Goal: Task Accomplishment & Management: Use online tool/utility

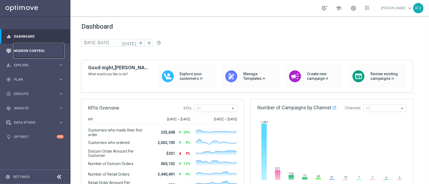
click at [38, 47] on link "Mission Control" at bounding box center [39, 51] width 50 height 14
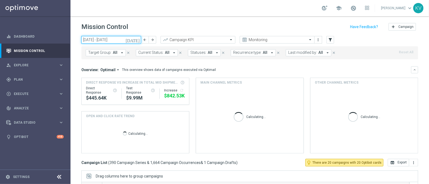
click at [105, 41] on input "[DATE] - [DATE]" at bounding box center [111, 40] width 60 height 8
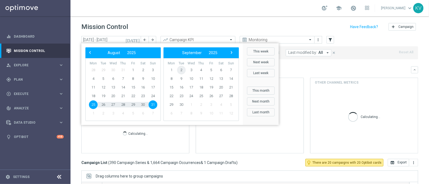
click at [182, 68] on span "2" at bounding box center [181, 70] width 9 height 9
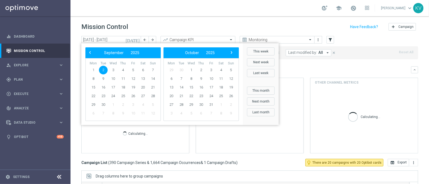
click at [104, 72] on span "2" at bounding box center [103, 70] width 9 height 9
click at [104, 72] on span "Optimail" at bounding box center [107, 70] width 15 height 5
type input "[DATE] - [DATE]"
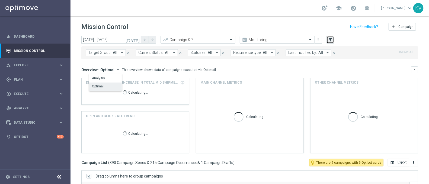
click at [332, 41] on icon "filter_alt" at bounding box center [330, 39] width 5 height 5
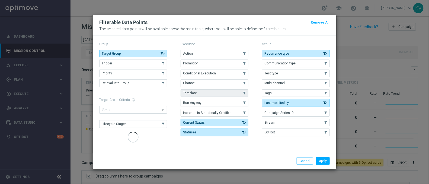
click at [201, 94] on button "Template" at bounding box center [215, 93] width 68 height 8
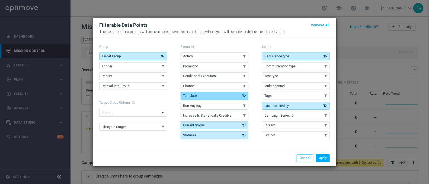
drag, startPoint x: 217, startPoint y: 94, endPoint x: 229, endPoint y: 99, distance: 13.0
click at [217, 94] on button "Template" at bounding box center [215, 96] width 68 height 8
click at [223, 98] on button "Template" at bounding box center [215, 96] width 68 height 8
click at [321, 157] on button "Apply" at bounding box center [323, 159] width 14 height 8
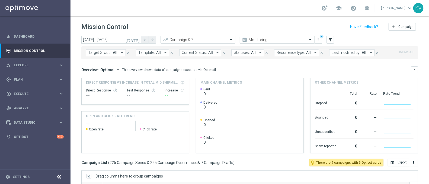
click at [147, 59] on div "Target Group: All arrow_drop_down close Template: All arrow_drop_down close Cur…" at bounding box center [249, 52] width 337 height 13
click at [150, 54] on span "Template:" at bounding box center [146, 52] width 17 height 5
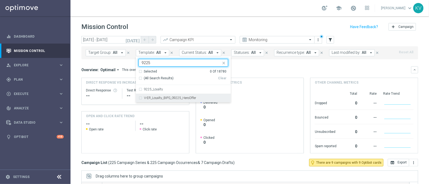
click at [186, 99] on label "V-ER_Loyalty_BIPS_09225_HeroOffer" at bounding box center [170, 98] width 52 height 3
type input "9225"
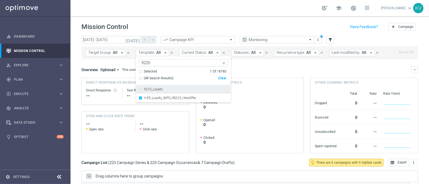
click at [268, 65] on mini-dashboard "Overview: Optimail arrow_drop_down This overview shows data of campaigns execut…" at bounding box center [249, 109] width 337 height 100
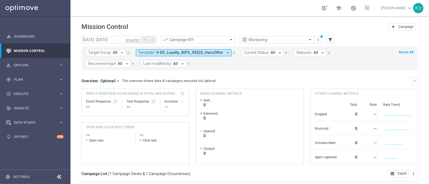
scroll to position [98, 0]
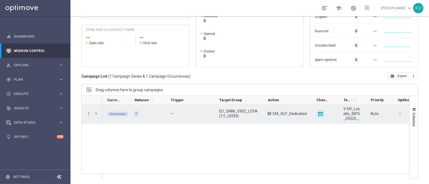
click at [87, 116] on menu-column "more_vert" at bounding box center [88, 113] width 5 height 5
click at [88, 113] on icon "more_vert" at bounding box center [88, 113] width 5 height 5
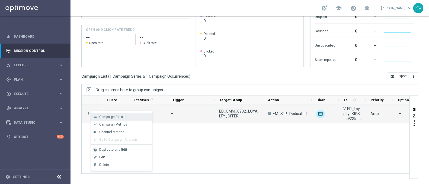
click at [120, 118] on span "Campaign Details" at bounding box center [112, 117] width 27 height 4
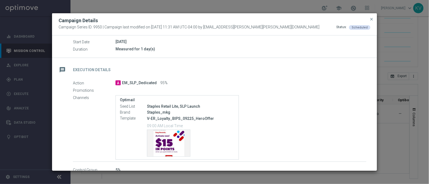
scroll to position [60, 0]
click at [369, 18] on span "close" at bounding box center [371, 19] width 4 height 4
